Goal: Use online tool/utility: Utilize a website feature to perform a specific function

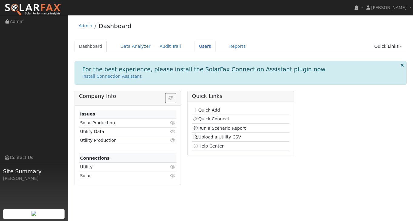
click at [201, 44] on link "Users" at bounding box center [204, 46] width 21 height 11
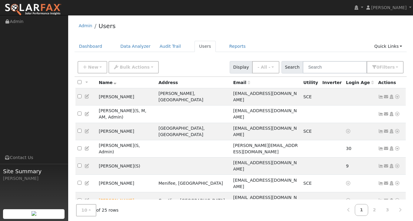
click at [396, 216] on icon at bounding box center [396, 218] width 5 height 4
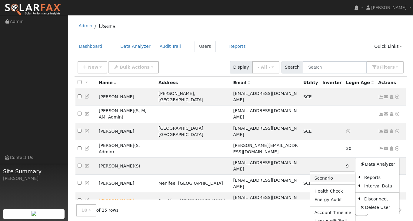
click at [340, 174] on link "Scenario" at bounding box center [332, 178] width 45 height 8
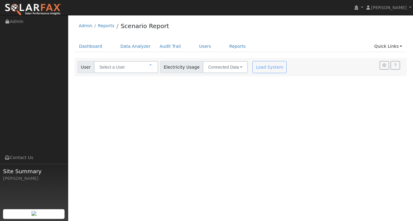
type input "[PERSON_NAME]"
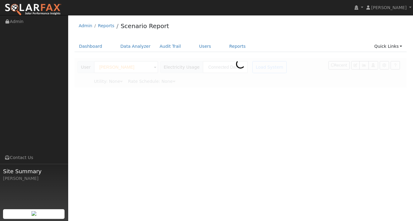
type input "Southern [US_STATE] Edison"
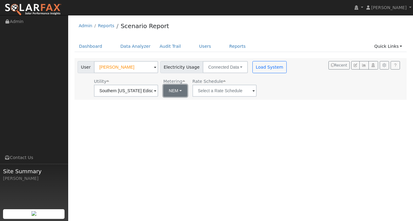
click at [166, 89] on button "NEM" at bounding box center [175, 91] width 24 height 12
click at [256, 108] on div "User Profile First name Last name Email Email Notifications No Emails No Emails…" at bounding box center [240, 118] width 345 height 206
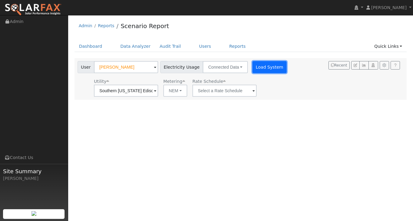
click at [262, 68] on button "Load System" at bounding box center [269, 67] width 35 height 12
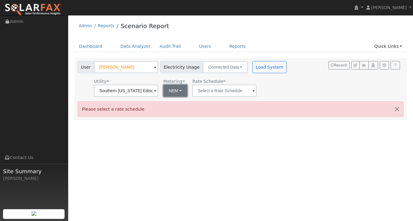
click at [169, 89] on button "NEM" at bounding box center [175, 91] width 24 height 12
click at [171, 117] on ul "NEM NBT" at bounding box center [179, 109] width 43 height 22
click at [173, 97] on button "NEM" at bounding box center [175, 91] width 24 height 12
click at [170, 114] on link "NBT" at bounding box center [179, 113] width 42 height 8
type input "TOU-D-PRIME"
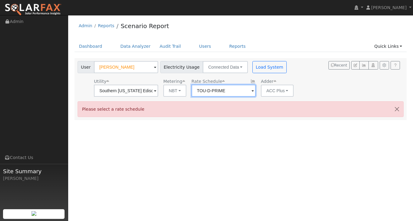
click at [158, 92] on input "TOU-D-PRIME" at bounding box center [126, 91] width 64 height 12
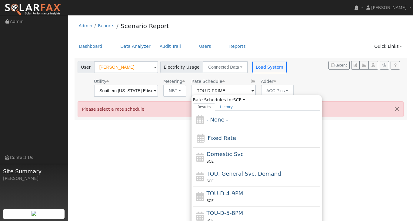
click at [300, 81] on div "User [PERSON_NAME] Account Default Account Default Account [STREET_ADDRESS] Pri…" at bounding box center [239, 78] width 326 height 38
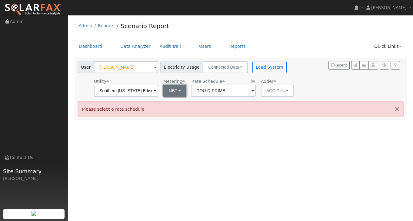
click at [167, 92] on button "NBT" at bounding box center [174, 91] width 23 height 12
click at [170, 98] on ul "NEM NBT" at bounding box center [179, 109] width 43 height 22
click at [173, 91] on button "NBT" at bounding box center [174, 91] width 23 height 12
click at [175, 103] on link "NEM" at bounding box center [179, 104] width 42 height 8
click at [315, 73] on div "User [PERSON_NAME] Account Default Account Default Account [STREET_ADDRESS] Pri…" at bounding box center [239, 78] width 326 height 38
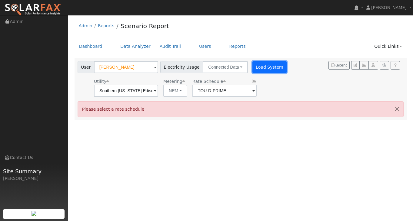
click at [263, 67] on button "Load System" at bounding box center [269, 67] width 35 height 12
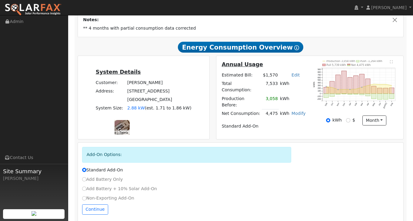
scroll to position [112, 0]
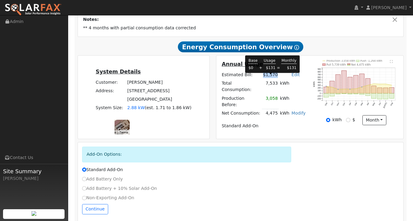
drag, startPoint x: 277, startPoint y: 78, endPoint x: 263, endPoint y: 78, distance: 13.6
click at [263, 78] on td "$1,570" at bounding box center [270, 75] width 17 height 8
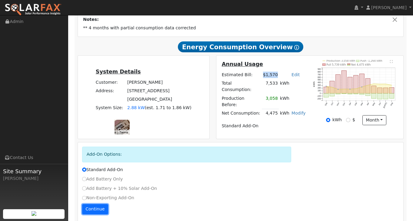
click at [89, 204] on button "Continue" at bounding box center [95, 209] width 26 height 10
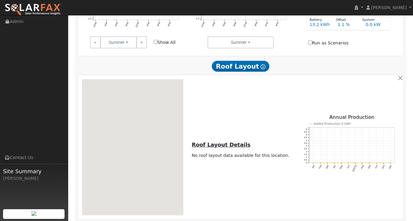
scroll to position [375, 0]
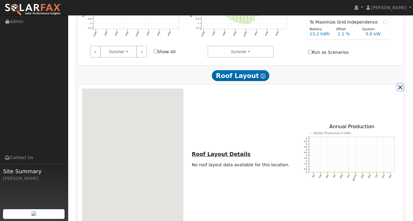
click at [400, 84] on button "button" at bounding box center [400, 87] width 6 height 6
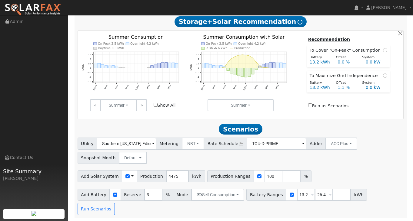
scroll to position [288, 0]
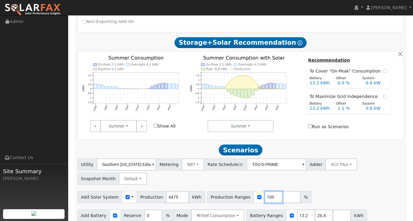
click at [267, 191] on input "100" at bounding box center [273, 197] width 18 height 12
type input "123"
click at [328, 175] on div "Utility Southern [US_STATE] Edison Metering NBT NEM NBT Rate Schedule TOU-D-PRI…" at bounding box center [240, 171] width 328 height 28
click at [299, 210] on input "13.2" at bounding box center [306, 216] width 18 height 12
click at [304, 210] on input "13.2" at bounding box center [306, 216] width 18 height 12
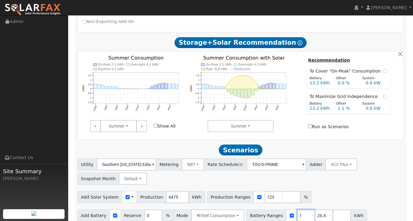
type input "26.4"
click at [336, 189] on div "Add Solar System Use CSV Data Production 4475 kWh Production Ranges 123 %" at bounding box center [240, 196] width 328 height 14
click at [360, 210] on button "Run Scenarios" at bounding box center [369, 216] width 37 height 12
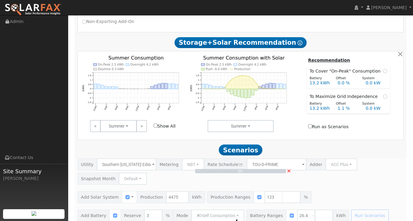
click at [281, 145] on h2 "Scenarios Scenario" at bounding box center [241, 150] width 326 height 11
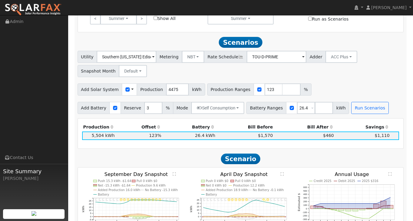
scroll to position [408, 0]
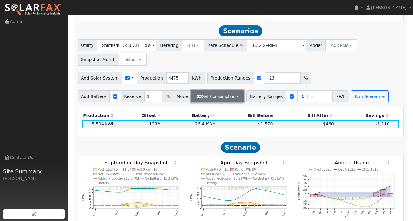
click at [226, 91] on button "Self Consumption" at bounding box center [217, 97] width 53 height 12
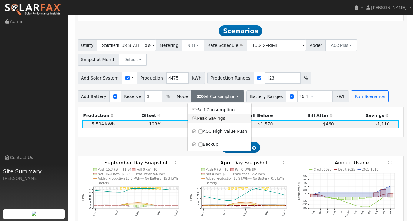
click at [221, 115] on link "Peak Savings" at bounding box center [220, 119] width 64 height 8
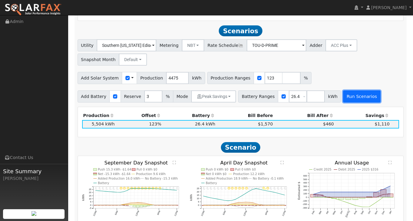
click at [355, 91] on button "Run Scenarios" at bounding box center [361, 97] width 37 height 12
